Goal: Task Accomplishment & Management: Manage account settings

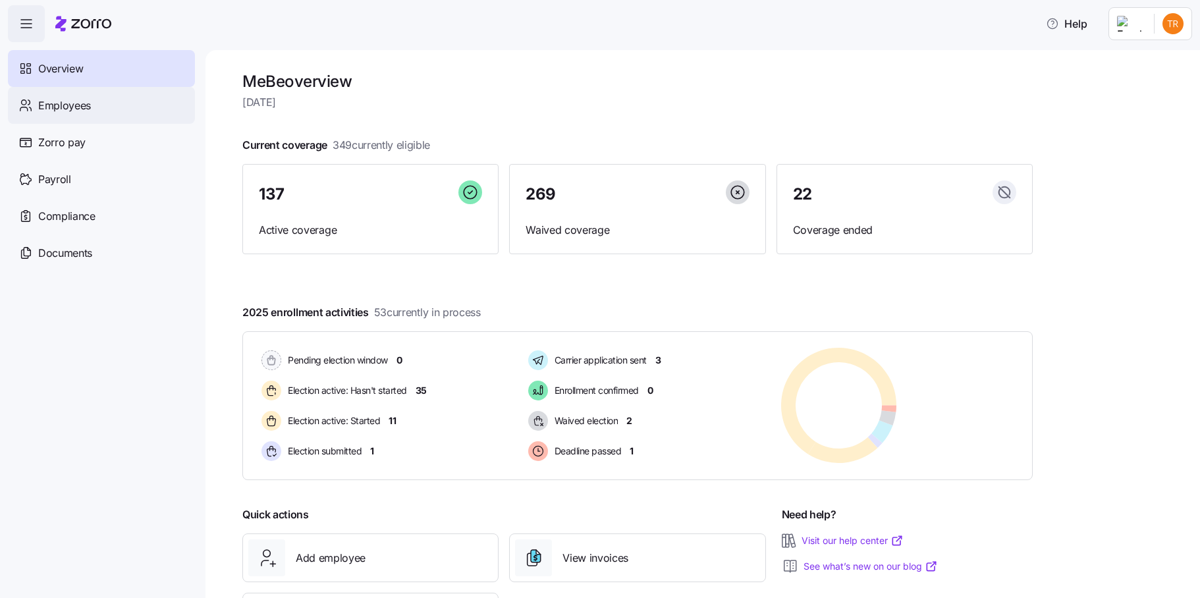
click at [60, 105] on span "Employees" at bounding box center [64, 105] width 53 height 16
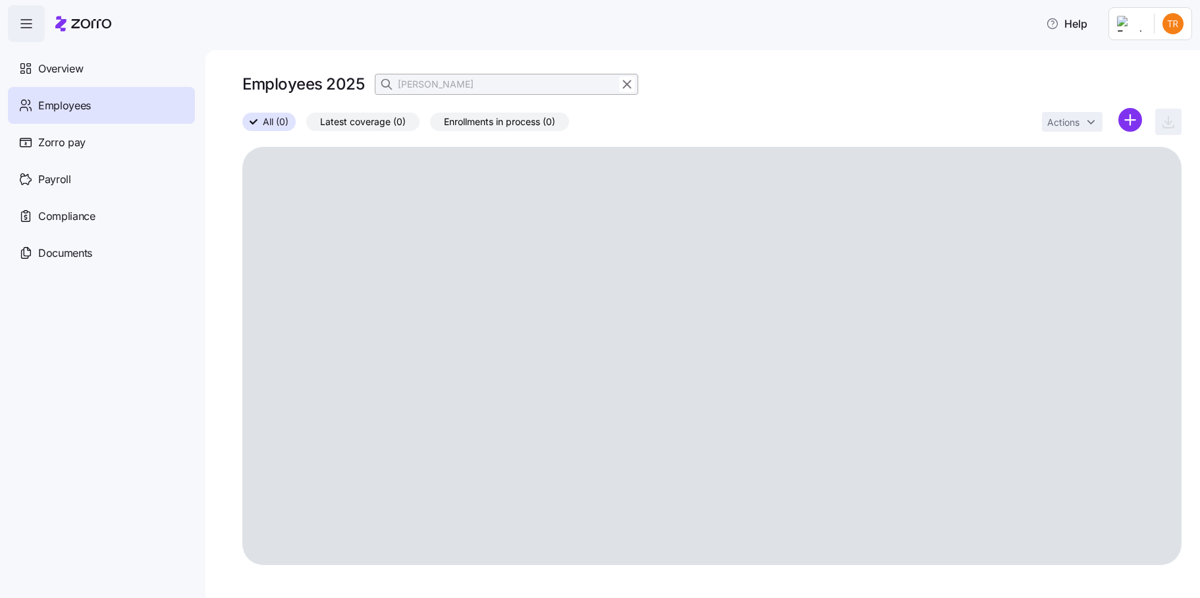
click at [624, 85] on icon "button" at bounding box center [627, 84] width 14 height 16
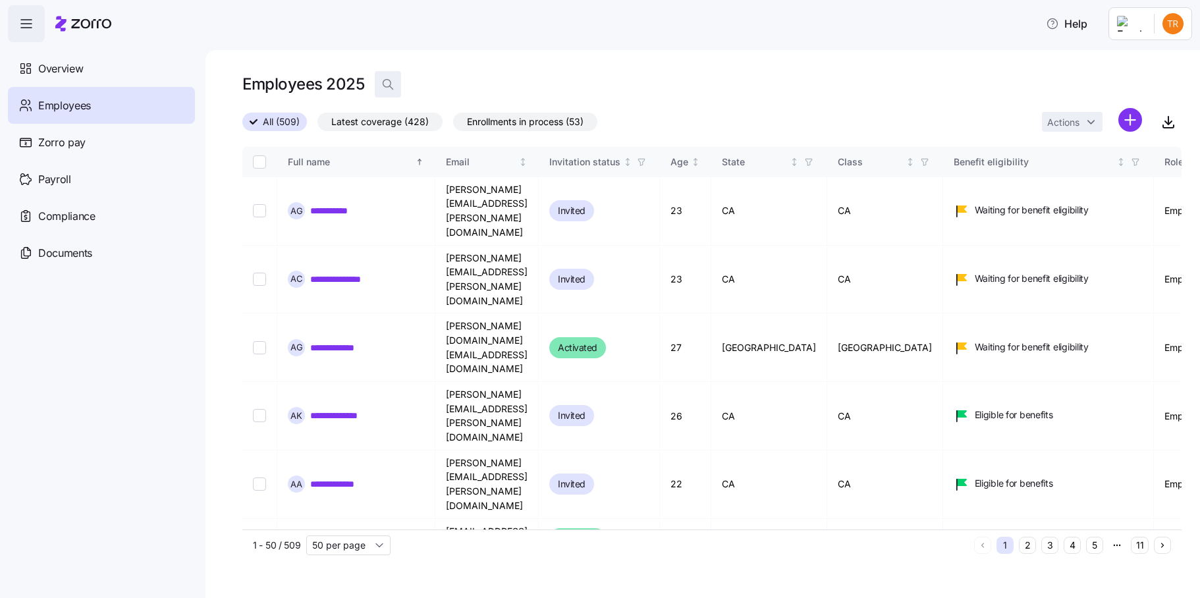
click at [387, 82] on icon "button" at bounding box center [387, 84] width 13 height 13
click at [420, 84] on input at bounding box center [506, 84] width 263 height 21
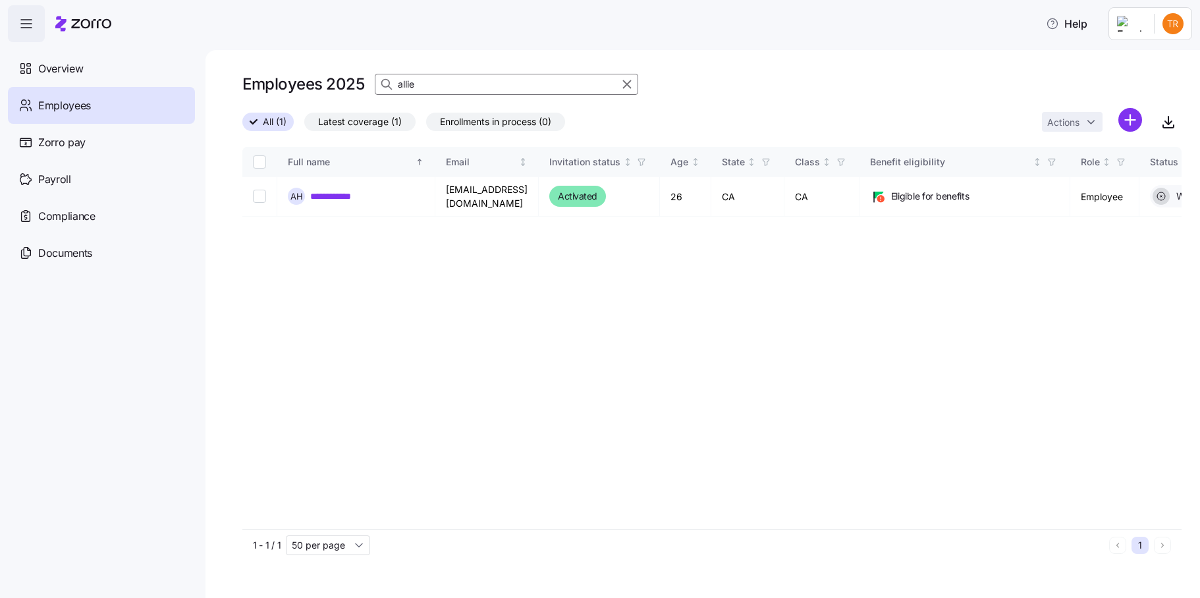
type input "allie"
click at [256, 193] on input "Select record 1" at bounding box center [259, 196] width 13 height 13
checkbox input "true"
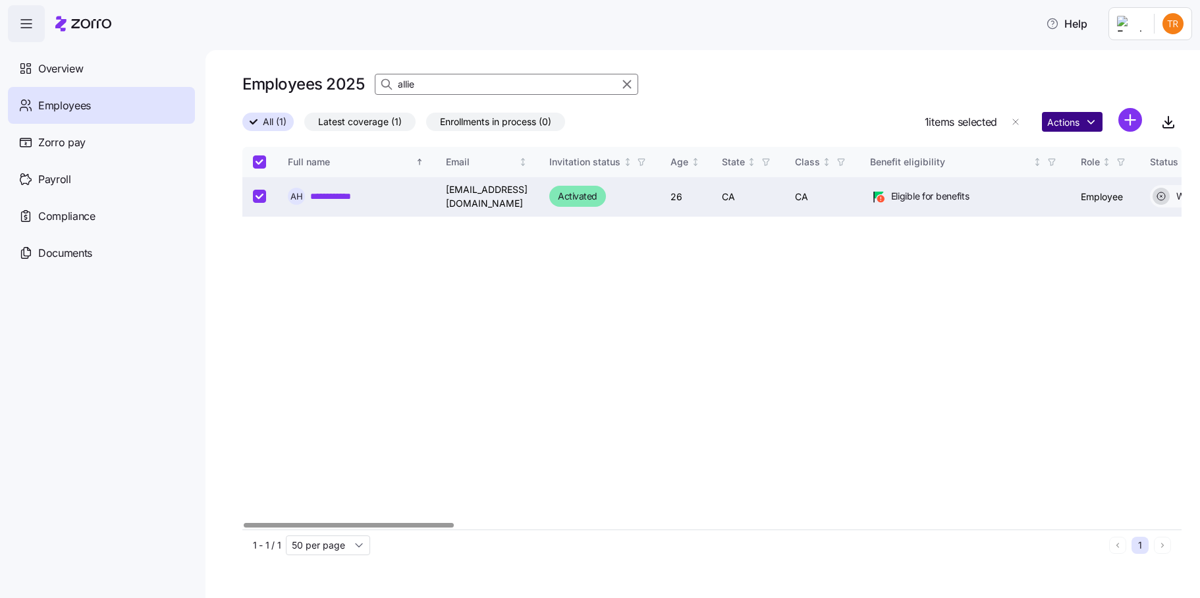
click at [1061, 124] on html "**********" at bounding box center [600, 295] width 1200 height 590
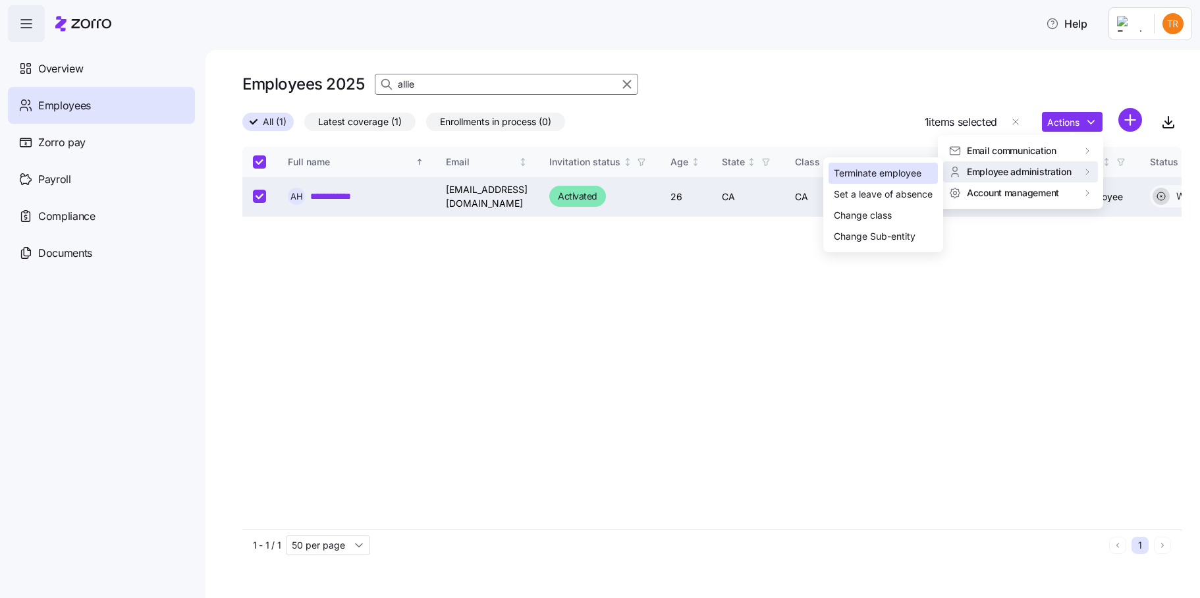
click at [867, 171] on div "Terminate employee" at bounding box center [878, 173] width 88 height 14
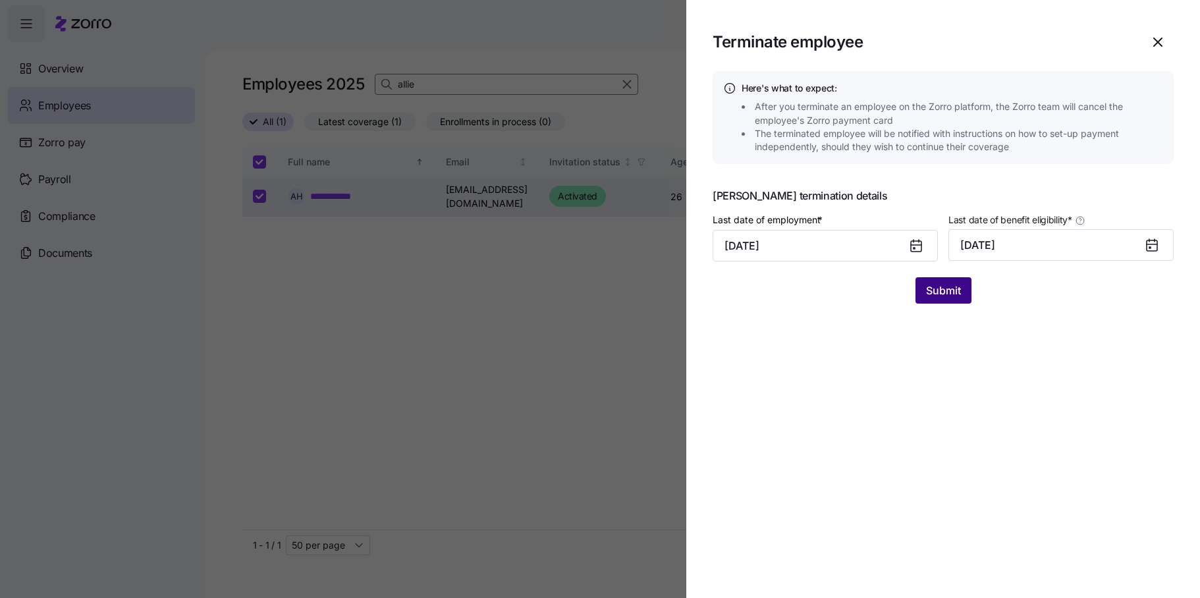
click at [952, 290] on span "Submit" at bounding box center [943, 291] width 35 height 16
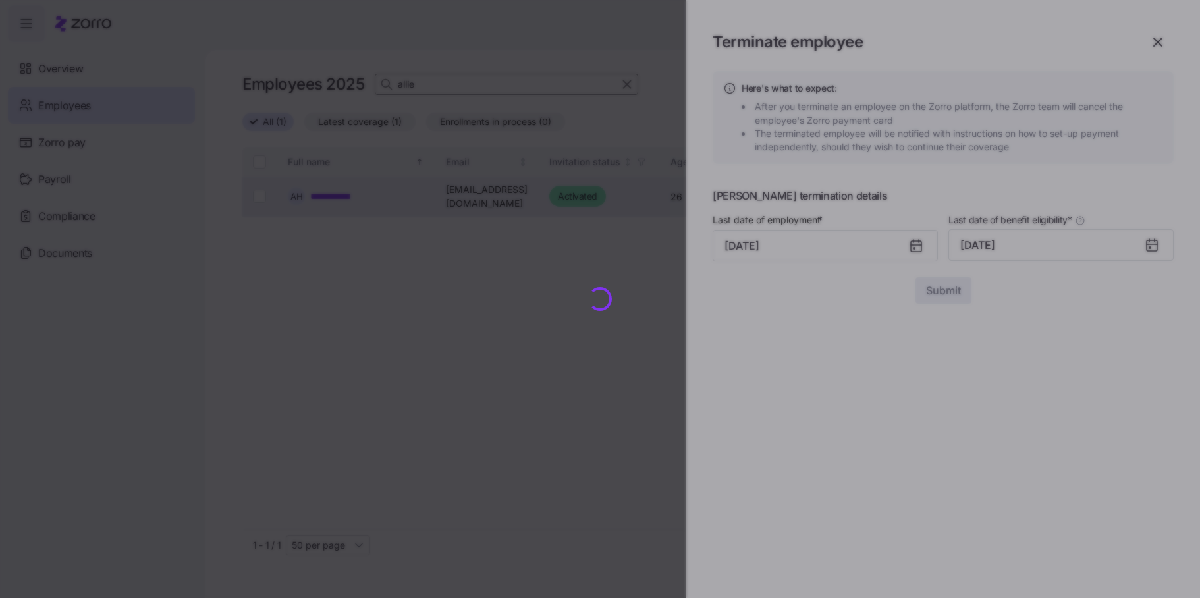
checkbox input "false"
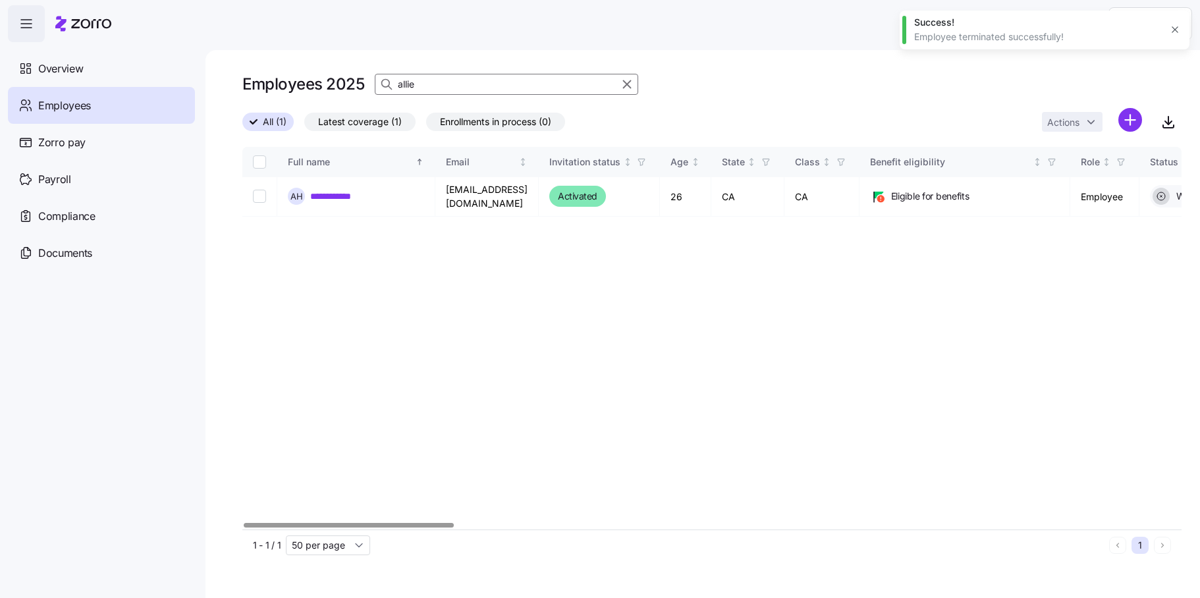
click at [227, 513] on div "**********" at bounding box center [702, 324] width 994 height 548
